Goal: Information Seeking & Learning: Learn about a topic

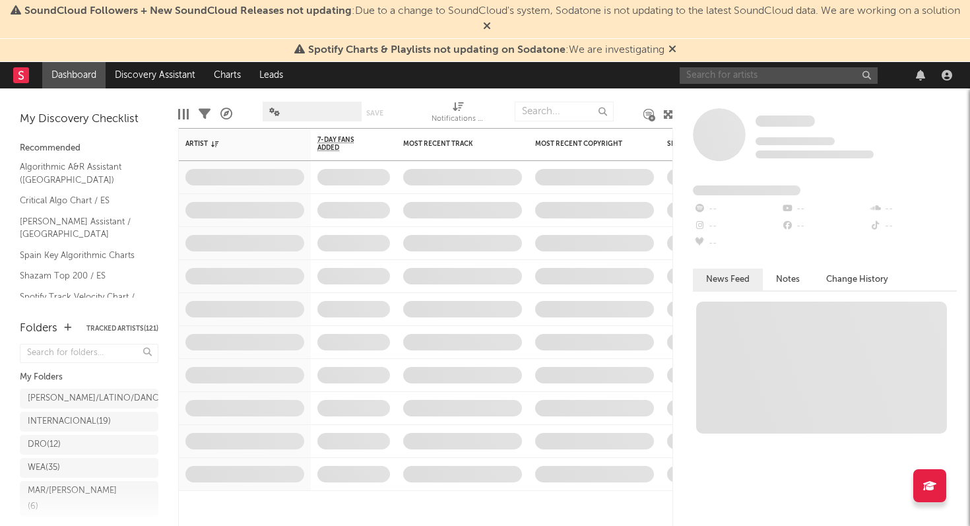
click at [712, 74] on input "text" at bounding box center [779, 75] width 198 height 17
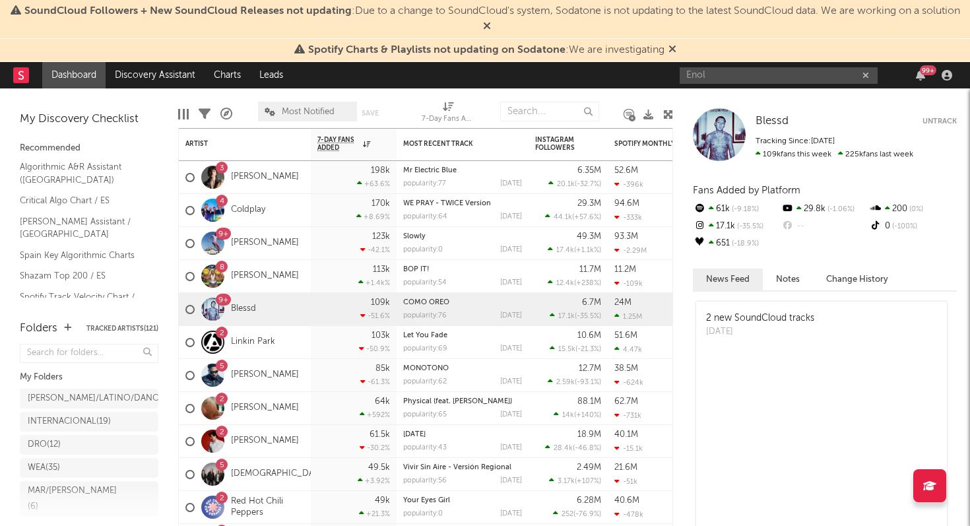
click at [673, 48] on icon at bounding box center [673, 49] width 8 height 11
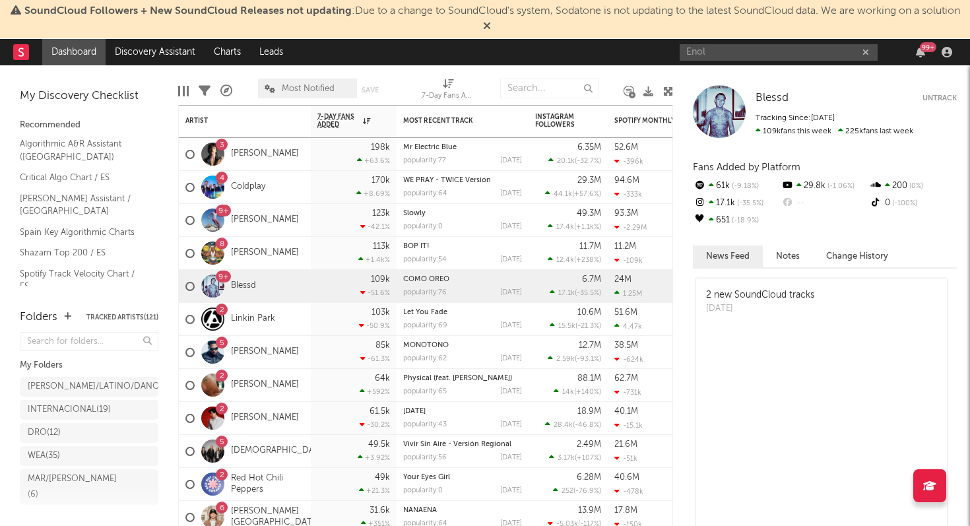
click at [491, 23] on icon at bounding box center [487, 25] width 8 height 11
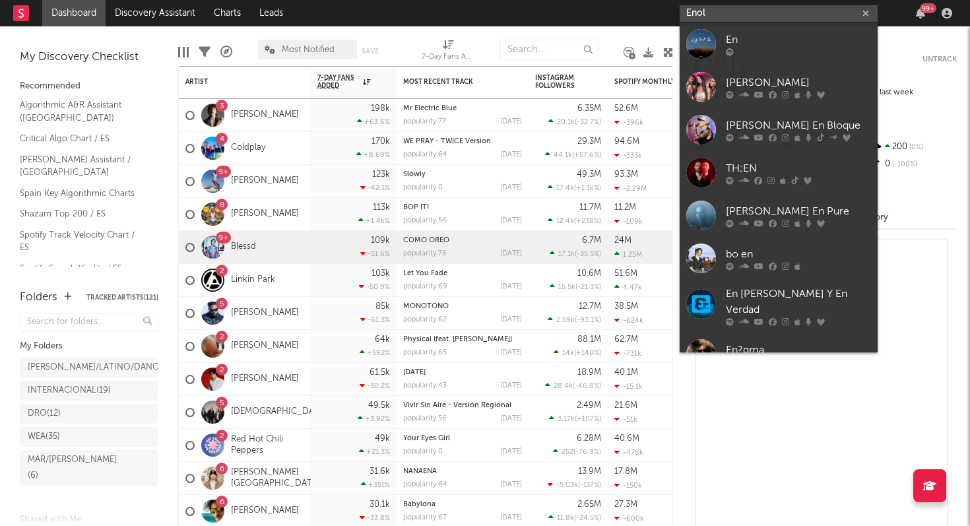
click at [697, 9] on input "Enol" at bounding box center [779, 13] width 198 height 17
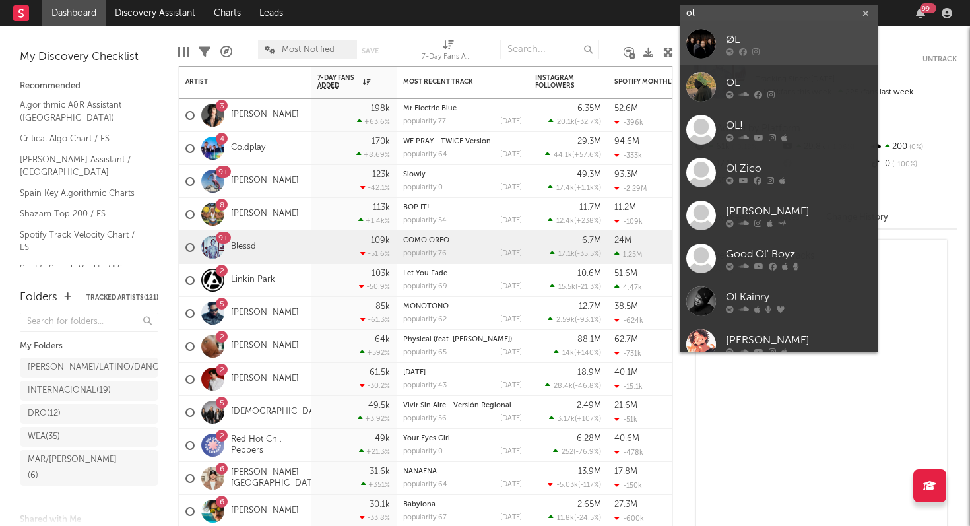
type input "o"
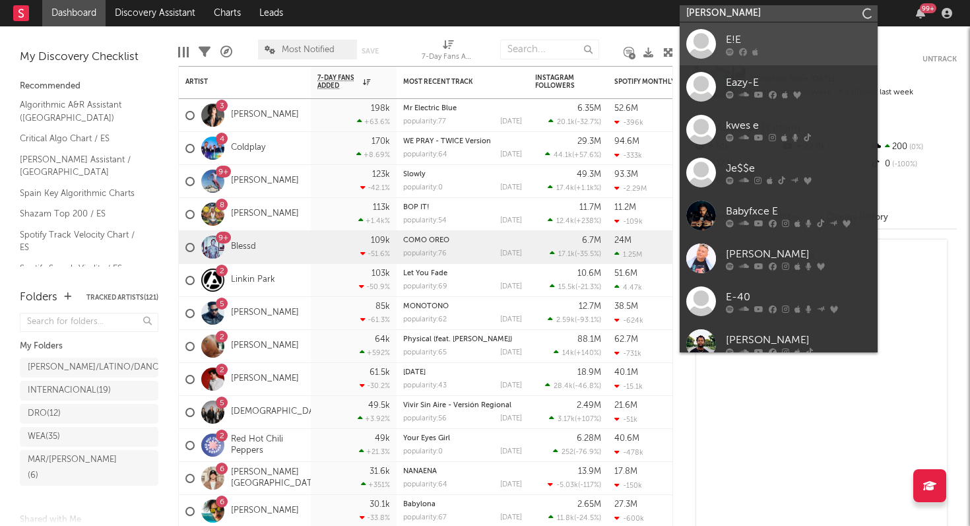
type input "Enol"
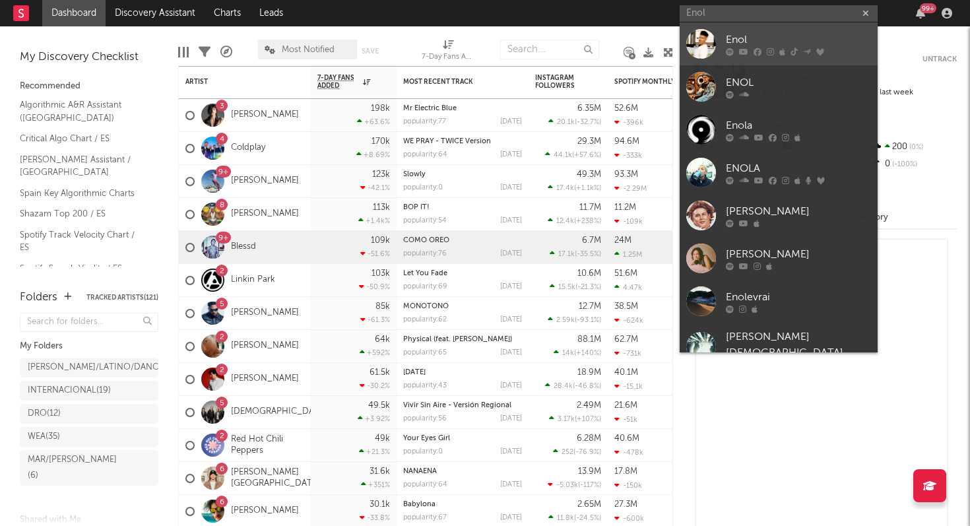
click at [721, 41] on link "Enol" at bounding box center [779, 43] width 198 height 43
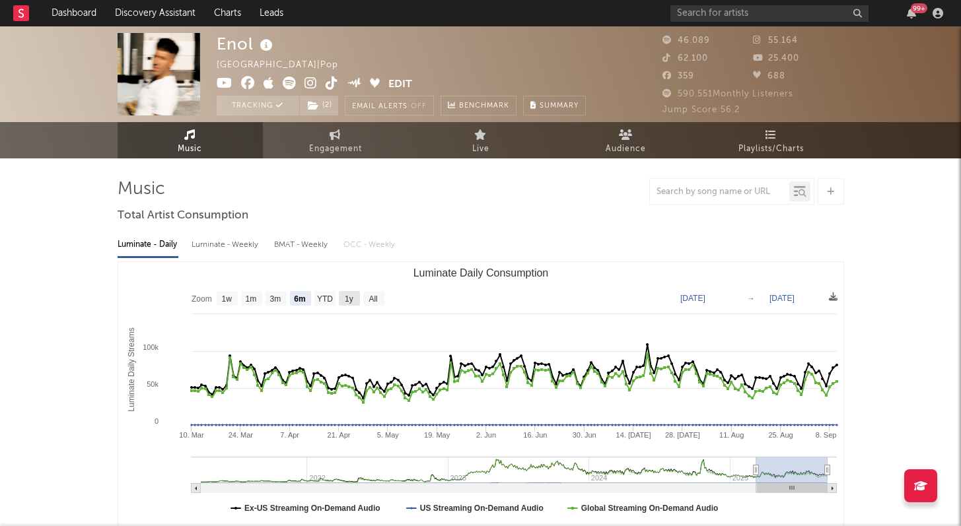
click at [345, 296] on text "1y" at bounding box center [349, 298] width 9 height 9
select select "1y"
type input "2024-09-10"
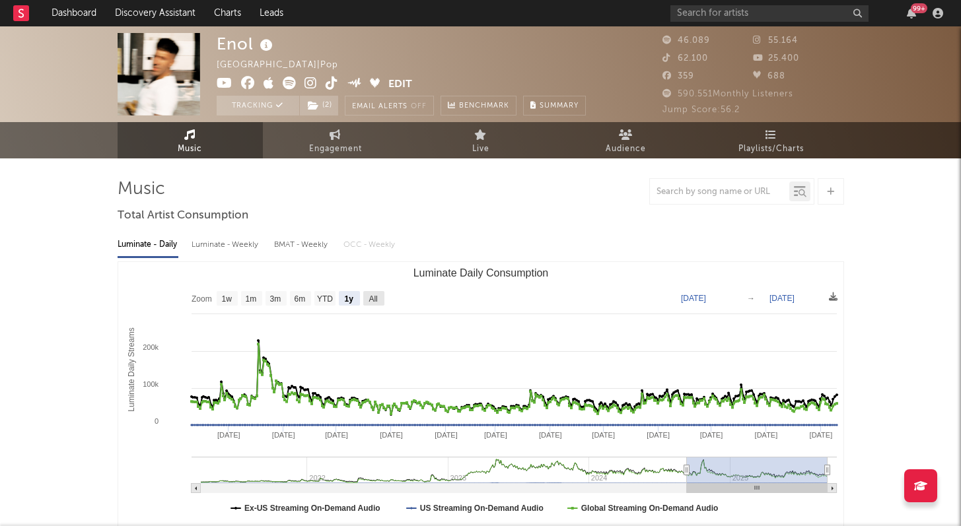
click at [368, 298] on text "All" at bounding box center [372, 298] width 9 height 9
select select "All"
type input "2021-03-31"
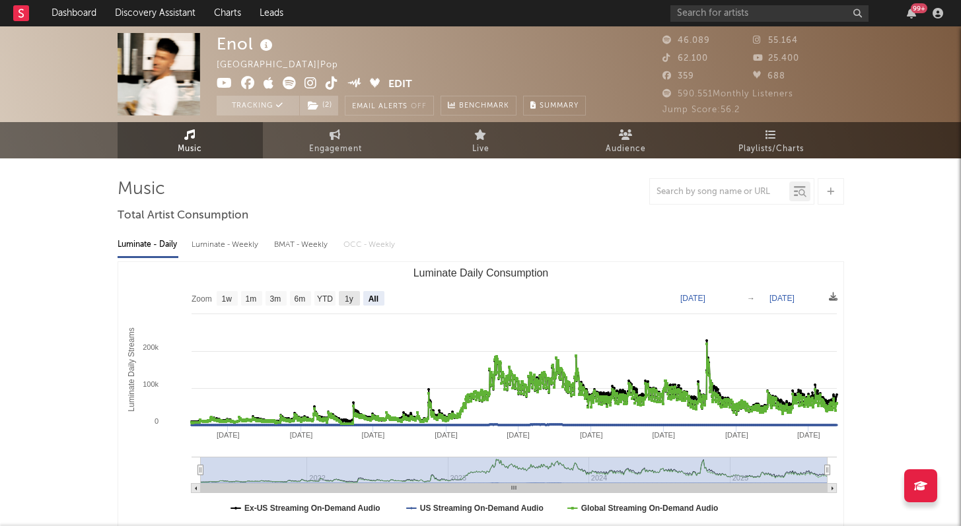
click at [353, 299] on rect "Luminate Daily Consumption" at bounding box center [349, 298] width 21 height 15
select select "1y"
type input "2024-09-10"
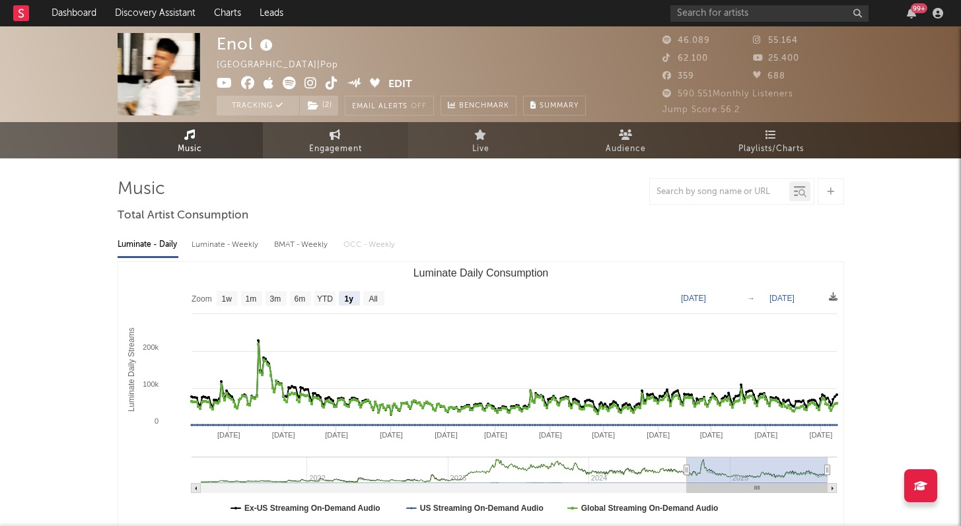
click at [336, 135] on icon at bounding box center [334, 134] width 11 height 11
select select "1w"
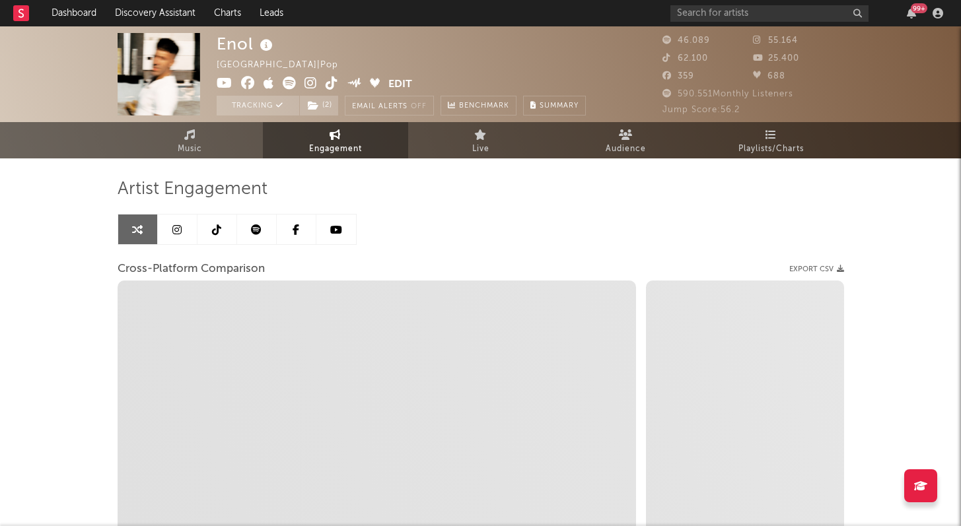
click at [261, 230] on link at bounding box center [257, 230] width 40 height 30
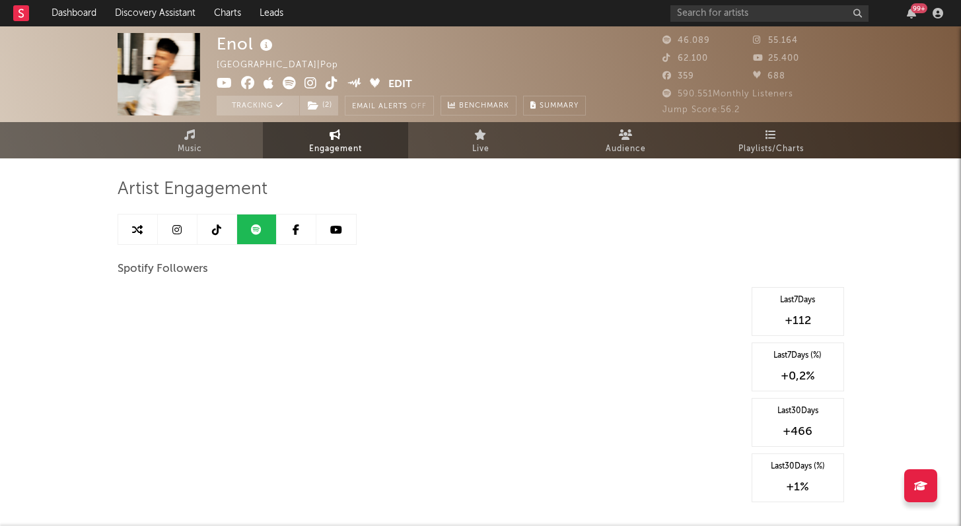
select select "6m"
select select "1w"
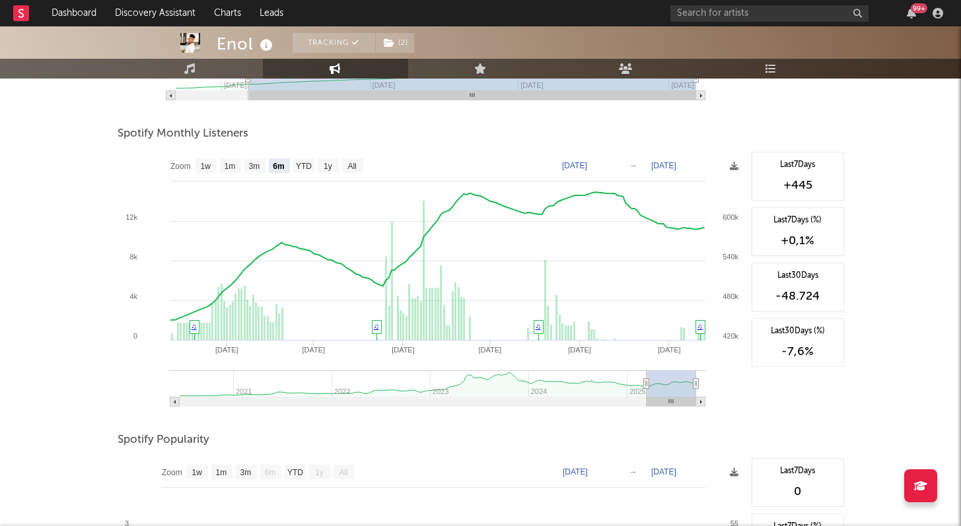
scroll to position [441, 0]
click at [329, 168] on text "1y" at bounding box center [327, 166] width 9 height 9
select select "1y"
type input "2024-09-13"
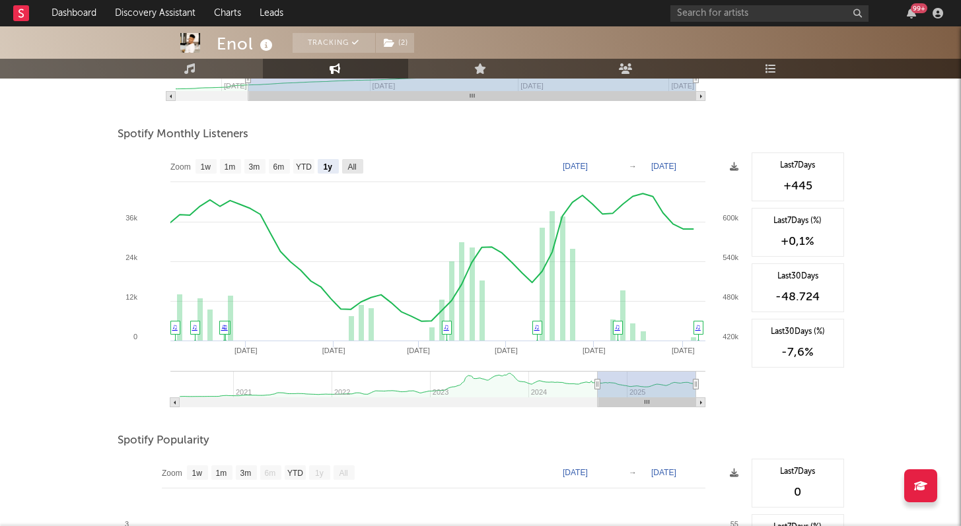
click at [360, 164] on rect at bounding box center [352, 166] width 21 height 15
select select "All"
type input "2020-06-01"
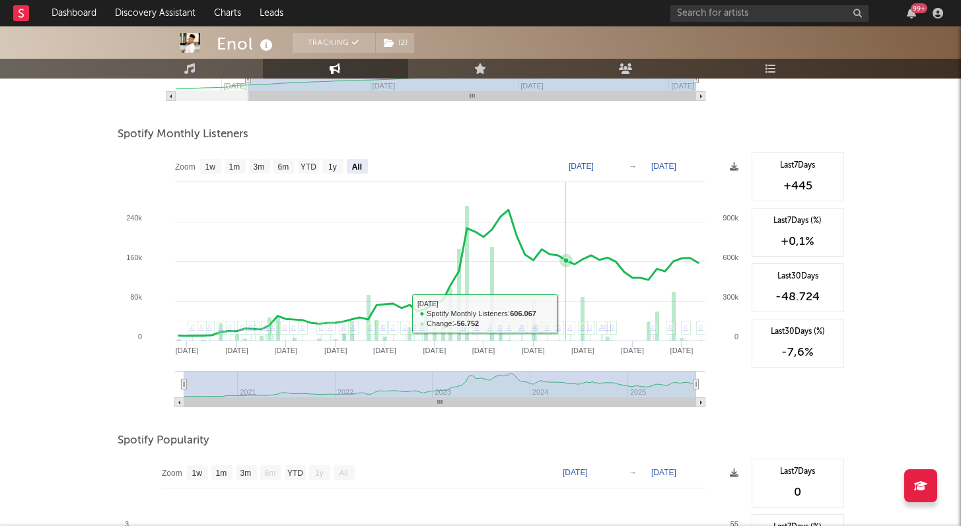
scroll to position [0, 0]
